Goal: Find specific page/section: Find specific page/section

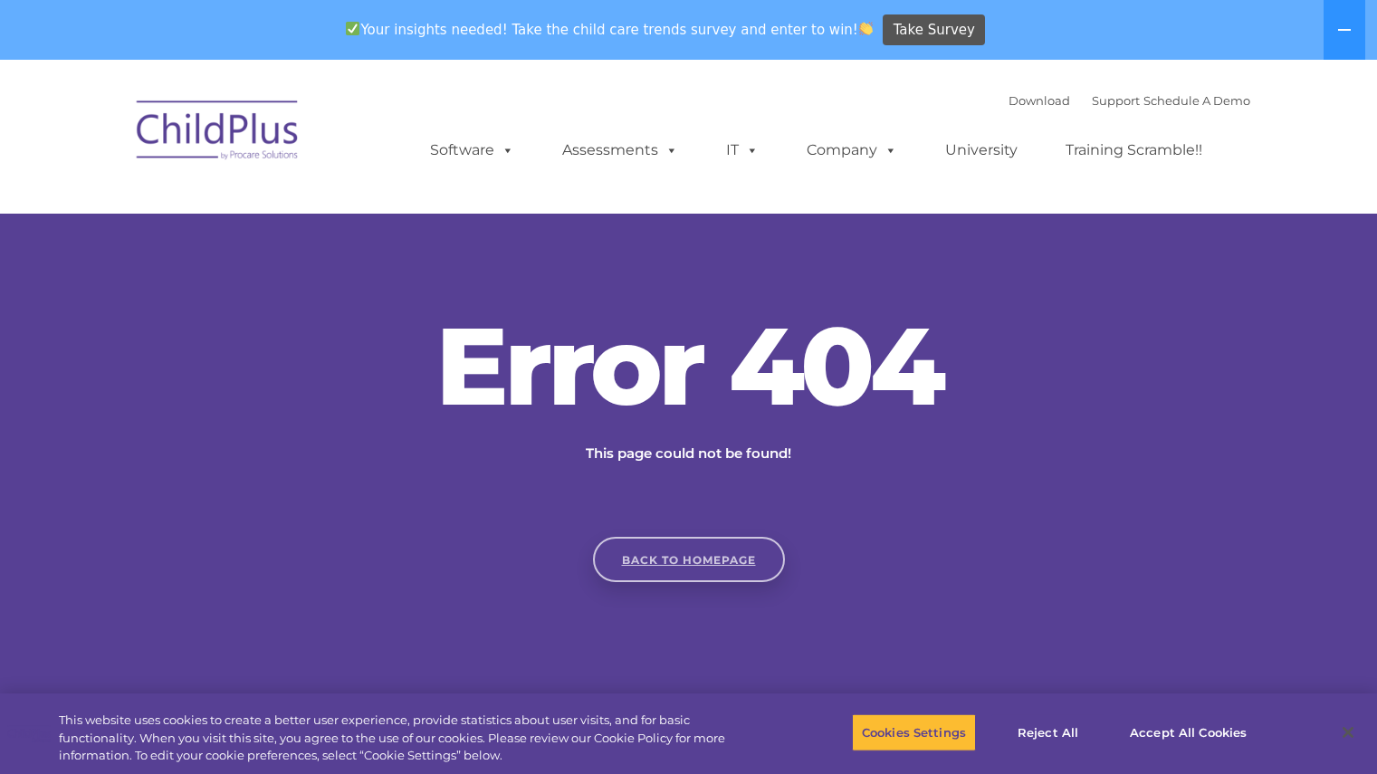
click at [659, 560] on link "Back to homepage" at bounding box center [689, 559] width 192 height 45
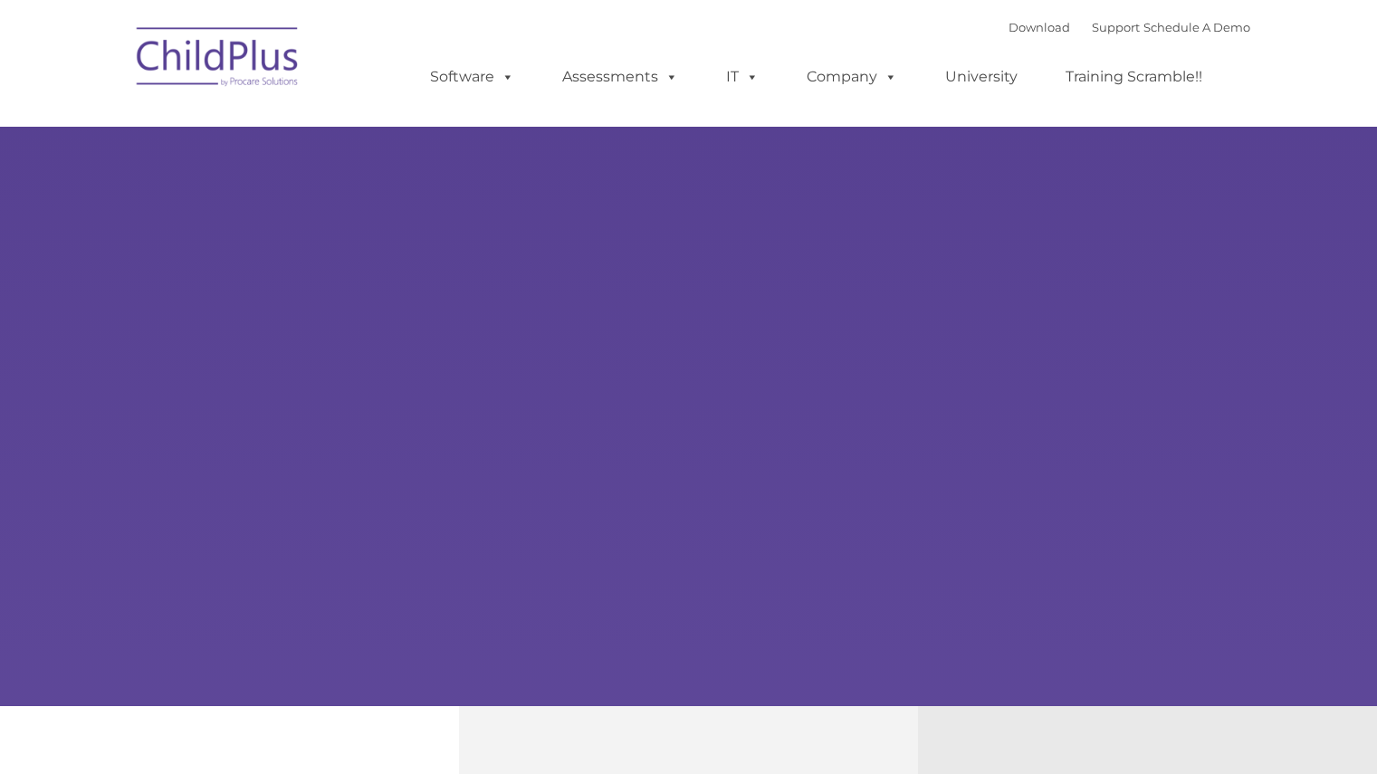
type input ""
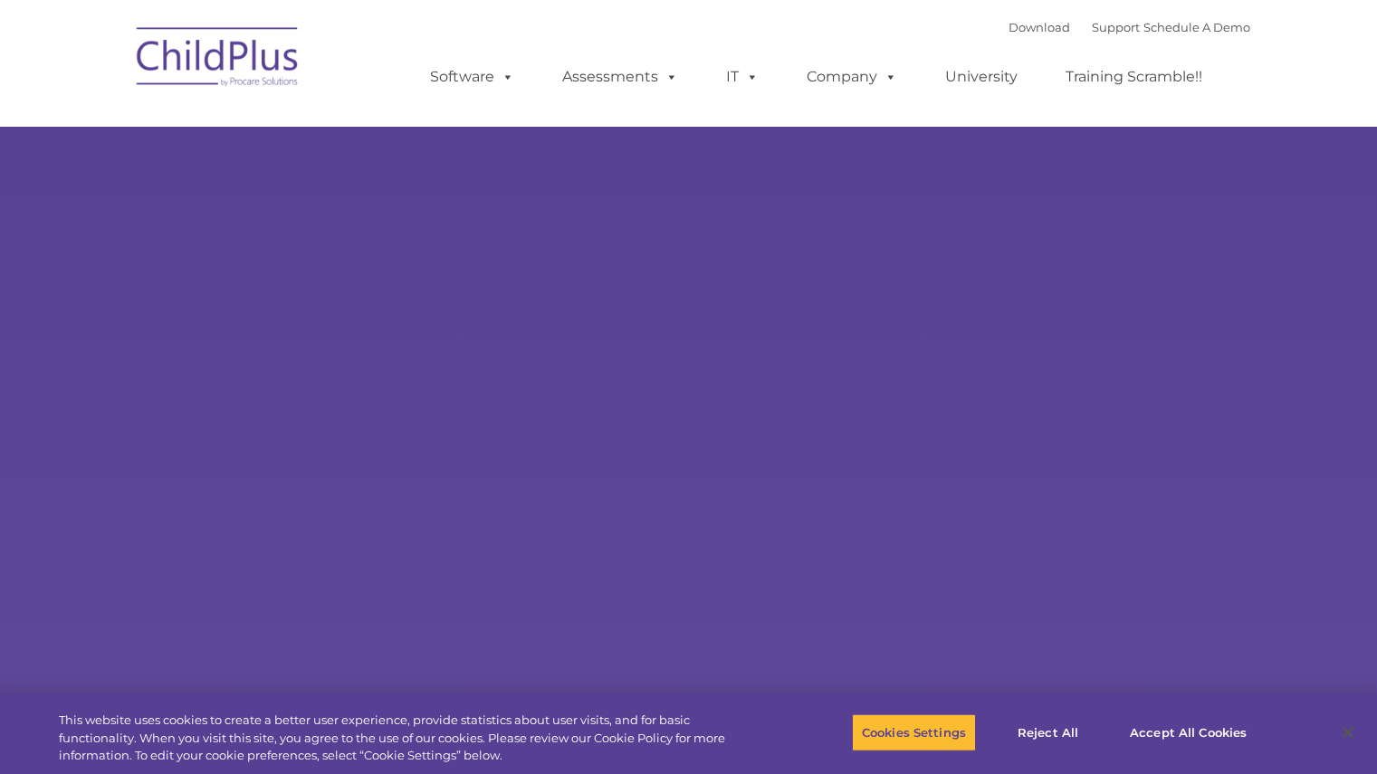
select select "MEDIUM"
